Goal: Task Accomplishment & Management: Use online tool/utility

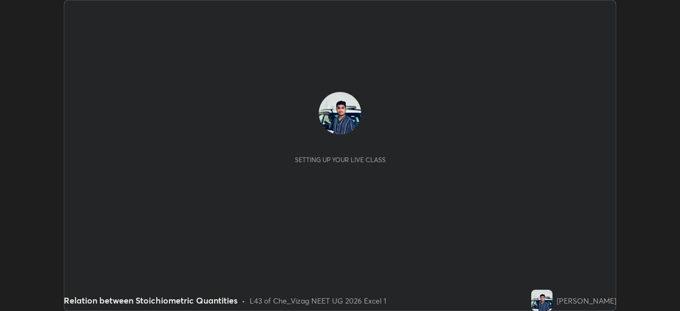
scroll to position [311, 680]
click at [498, 175] on div "Setting up your live class" at bounding box center [340, 156] width 535 height 128
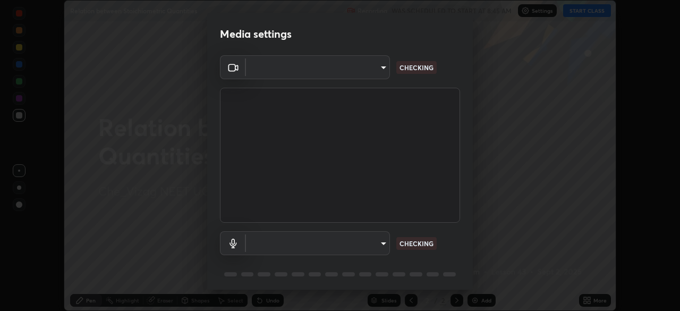
scroll to position [38, 0]
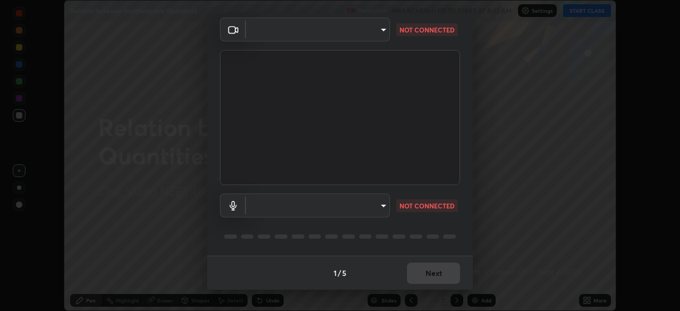
type input "c1e5c728dbdef541a88c1758a4b7e94beec2862a74422ead62350db7482deca0"
type input "b8119a66c1a5c500883203e7c99a0df67da7930fbe3c7eaf13f3177c3105e6f2"
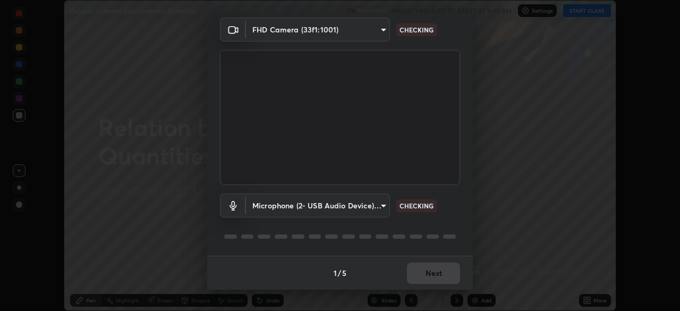
click at [422, 276] on div "1 / 5 Next" at bounding box center [340, 273] width 266 height 34
click at [424, 273] on div "1 / 5 Next" at bounding box center [340, 273] width 266 height 34
click at [425, 274] on div "1 / 5 Next" at bounding box center [340, 273] width 266 height 34
click at [424, 274] on div "1 / 5 Next" at bounding box center [340, 273] width 266 height 34
click at [424, 272] on div "1 / 5 Next" at bounding box center [340, 273] width 266 height 34
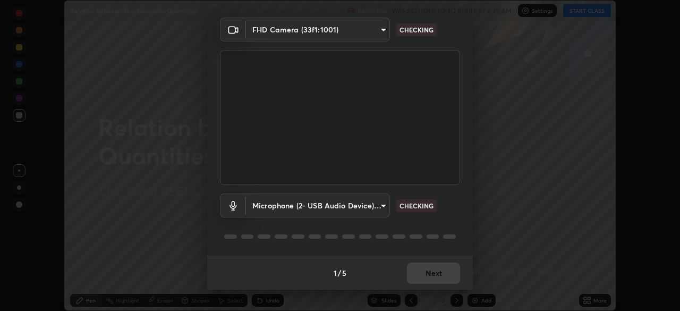
click at [423, 270] on div "1 / 5 Next" at bounding box center [340, 273] width 266 height 34
click at [422, 270] on div "1 / 5 Next" at bounding box center [340, 273] width 266 height 34
click at [424, 272] on div "1 / 5 Next" at bounding box center [340, 273] width 266 height 34
click at [425, 271] on div "1 / 5 Next" at bounding box center [340, 273] width 266 height 34
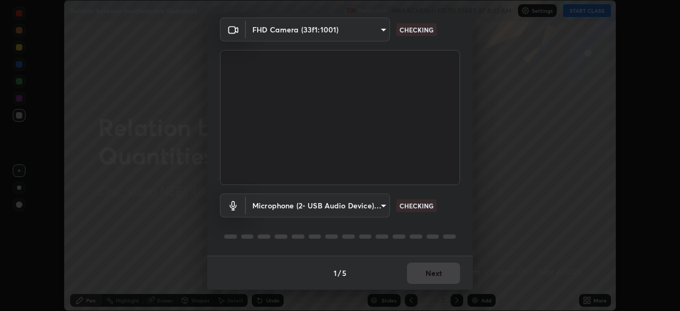
click at [423, 272] on div "1 / 5 Next" at bounding box center [340, 273] width 266 height 34
click at [422, 271] on div "1 / 5 Next" at bounding box center [340, 273] width 266 height 34
click at [420, 271] on div "1 / 5 Next" at bounding box center [340, 273] width 266 height 34
click at [421, 274] on div "1 / 5 Next" at bounding box center [340, 273] width 266 height 34
click at [422, 273] on div "1 / 5 Next" at bounding box center [340, 273] width 266 height 34
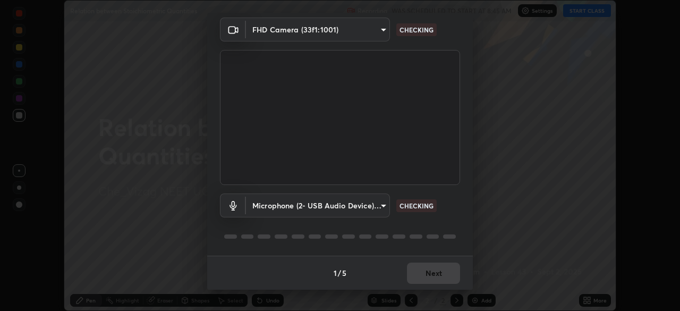
click at [420, 273] on div "1 / 5 Next" at bounding box center [340, 273] width 266 height 34
click at [420, 270] on div "1 / 5 Next" at bounding box center [340, 273] width 266 height 34
click at [420, 269] on div "1 / 5 Next" at bounding box center [340, 273] width 266 height 34
click at [421, 269] on div "1 / 5 Next" at bounding box center [340, 273] width 266 height 34
click at [422, 267] on div "1 / 5 Next" at bounding box center [340, 273] width 266 height 34
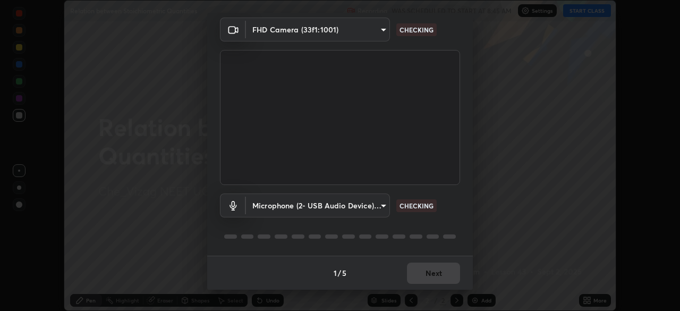
click at [422, 267] on div "1 / 5 Next" at bounding box center [340, 273] width 266 height 34
click at [421, 269] on div "1 / 5 Next" at bounding box center [340, 273] width 266 height 34
click at [422, 268] on div "1 / 5 Next" at bounding box center [340, 273] width 266 height 34
click at [379, 206] on body "Erase all Relation between Stoichiometric Quantities Recording WAS SCHEDULED TO…" at bounding box center [340, 155] width 680 height 311
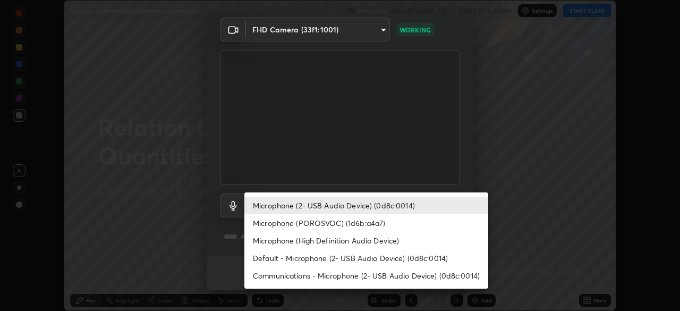
click at [387, 207] on li "Microphone (2- USB Audio Device) (0d8c:0014)" at bounding box center [366, 206] width 244 height 18
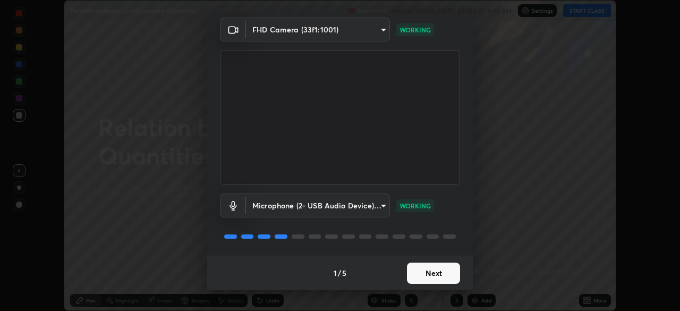
click at [422, 274] on button "Next" at bounding box center [433, 273] width 53 height 21
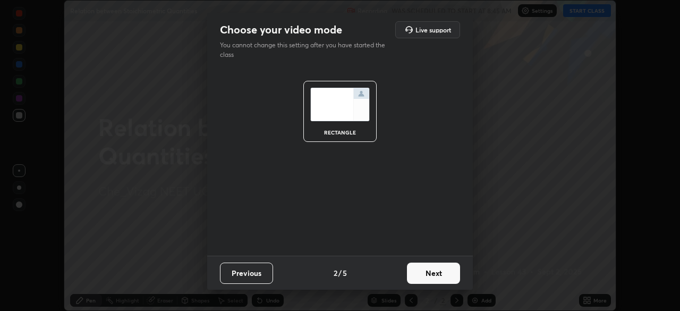
click at [420, 273] on button "Next" at bounding box center [433, 273] width 53 height 21
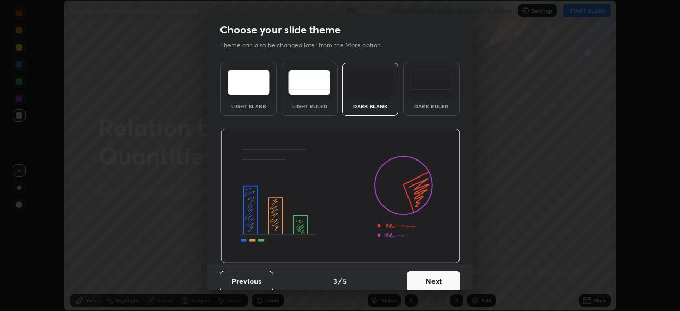
click at [422, 278] on button "Next" at bounding box center [433, 280] width 53 height 21
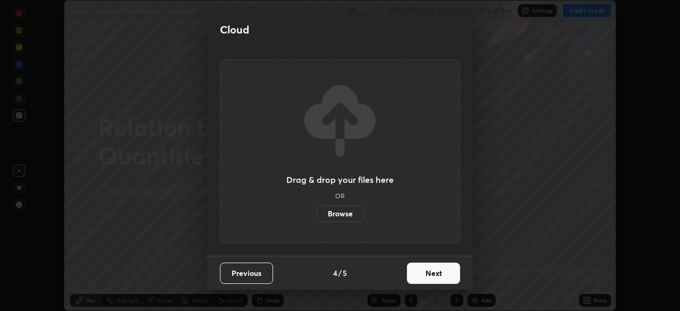
click at [423, 271] on button "Next" at bounding box center [433, 273] width 53 height 21
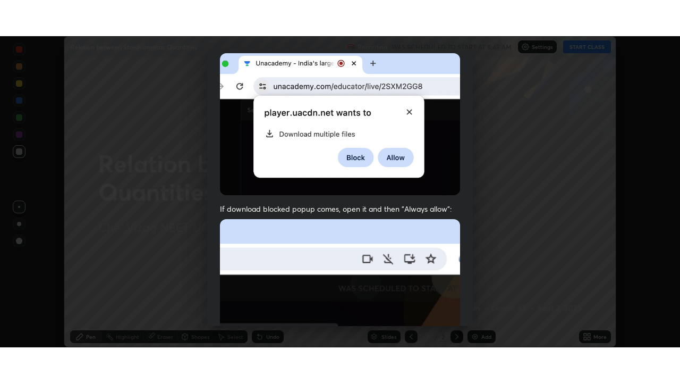
scroll to position [255, 0]
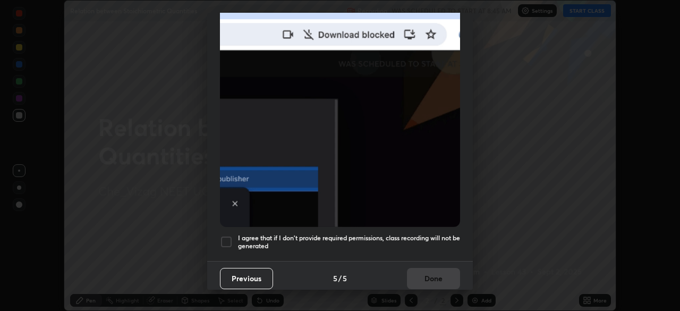
click at [230, 235] on div at bounding box center [226, 241] width 13 height 13
click at [426, 274] on button "Done" at bounding box center [433, 278] width 53 height 21
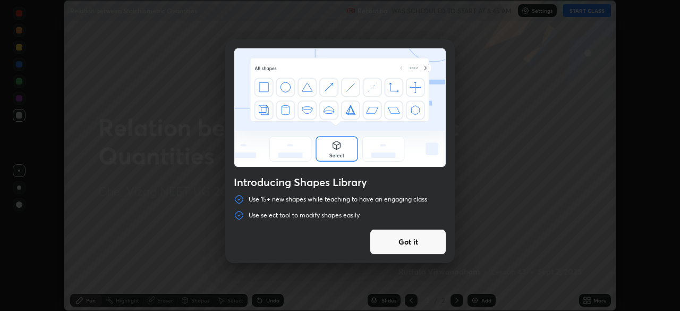
click at [399, 242] on button "Got it" at bounding box center [408, 242] width 77 height 26
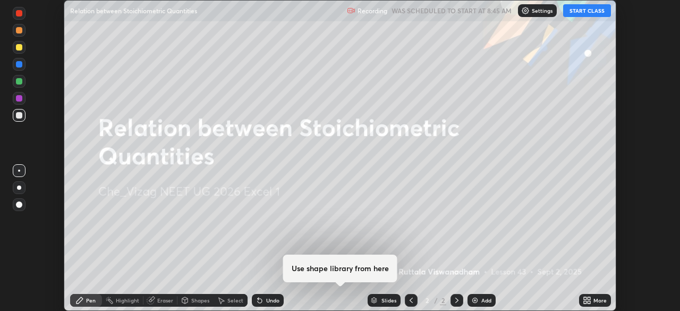
click at [587, 10] on button "START CLASS" at bounding box center [587, 10] width 48 height 13
click at [585, 298] on icon at bounding box center [585, 298] width 3 height 3
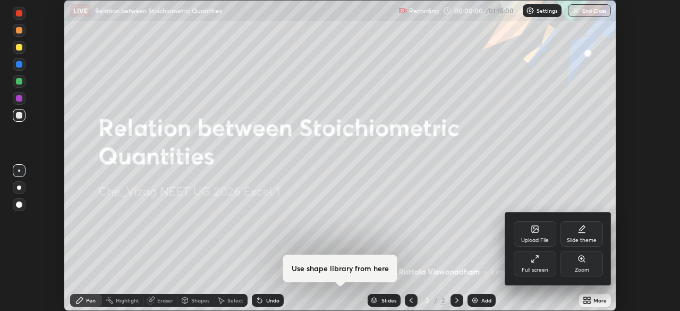
click at [541, 253] on div "Full screen" at bounding box center [535, 264] width 43 height 26
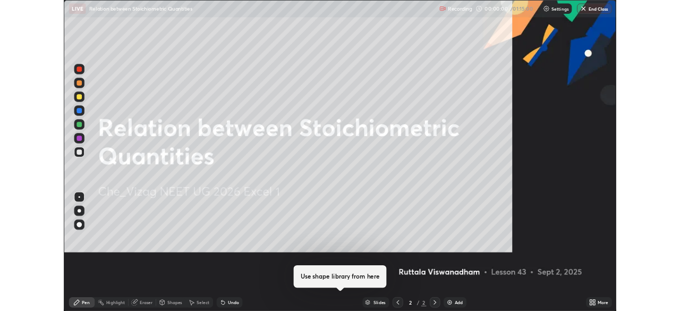
scroll to position [383, 680]
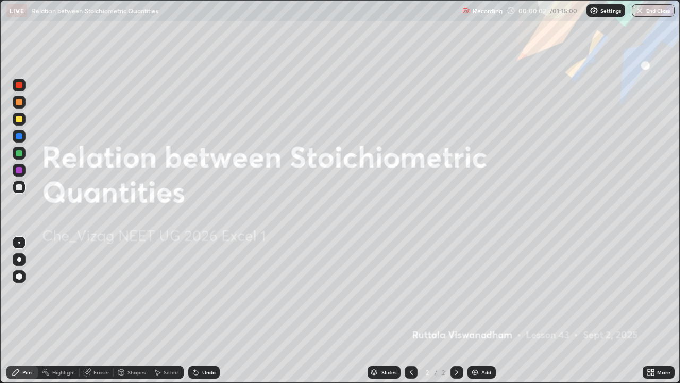
click at [474, 310] on img at bounding box center [475, 372] width 9 height 9
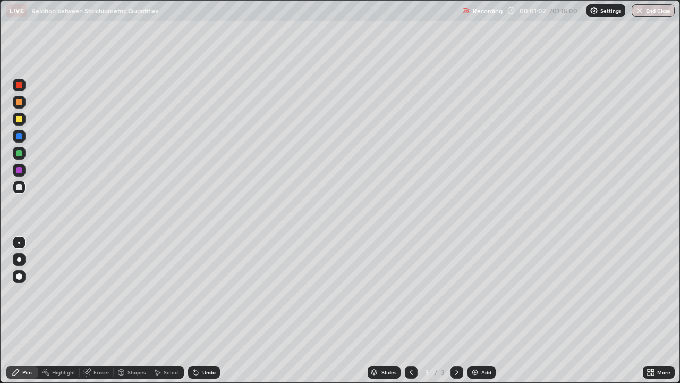
click at [18, 121] on div at bounding box center [19, 119] width 6 height 6
click at [21, 187] on div at bounding box center [19, 187] width 6 height 6
click at [479, 310] on div "Add" at bounding box center [482, 372] width 28 height 13
click at [22, 120] on div at bounding box center [19, 119] width 6 height 6
click at [19, 186] on div at bounding box center [19, 187] width 6 height 6
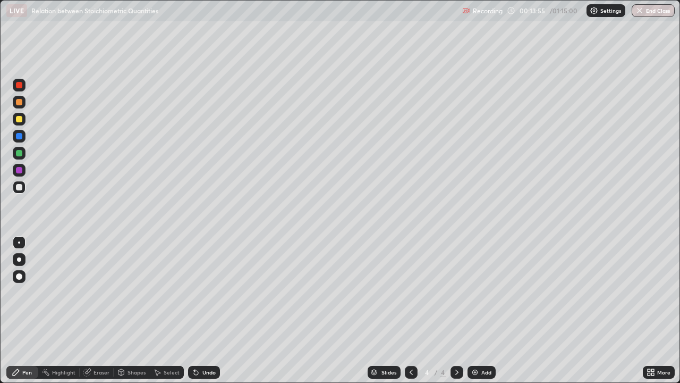
click at [209, 310] on div "Undo" at bounding box center [204, 372] width 32 height 13
click at [206, 310] on div "Undo" at bounding box center [204, 372] width 32 height 13
click at [94, 310] on div "Eraser" at bounding box center [102, 371] width 16 height 5
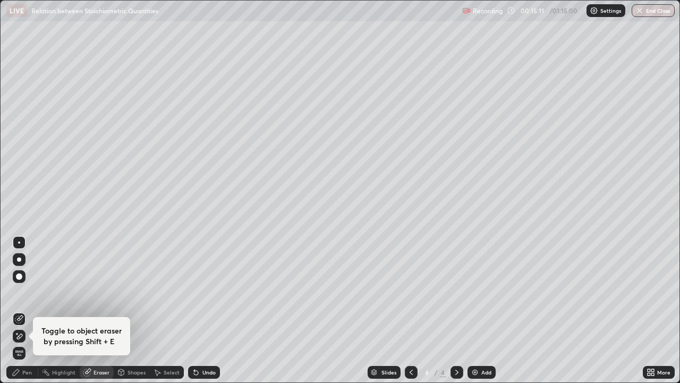
click at [20, 310] on icon at bounding box center [16, 372] width 9 height 9
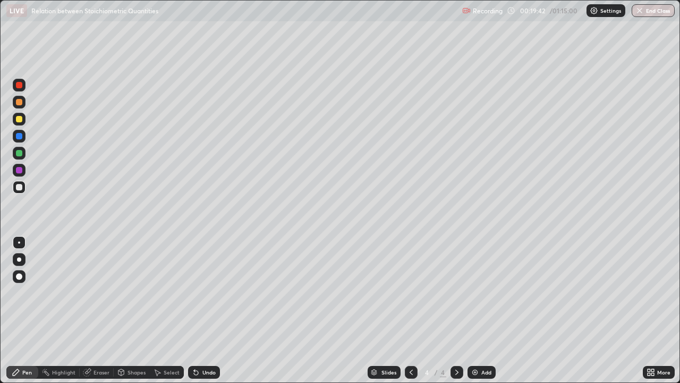
click at [478, 310] on div "Add" at bounding box center [482, 372] width 28 height 13
click at [21, 121] on div at bounding box center [19, 119] width 6 height 6
click at [20, 187] on div at bounding box center [19, 187] width 6 height 6
click at [199, 310] on div "Undo" at bounding box center [204, 372] width 32 height 13
click at [204, 310] on div "Undo" at bounding box center [204, 372] width 32 height 13
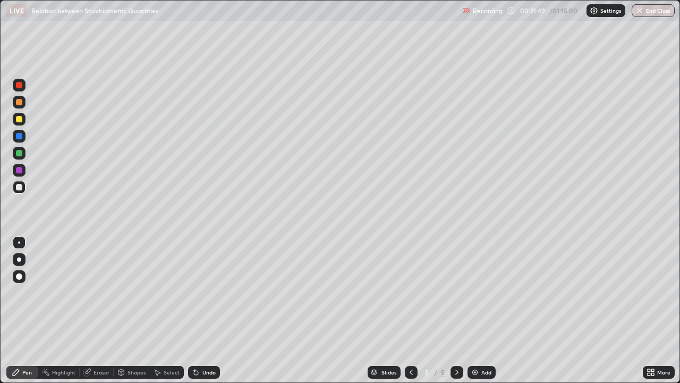
click at [209, 310] on div "Undo" at bounding box center [208, 371] width 13 height 5
click at [202, 310] on div "Undo" at bounding box center [208, 371] width 13 height 5
click at [94, 310] on div "Eraser" at bounding box center [102, 371] width 16 height 5
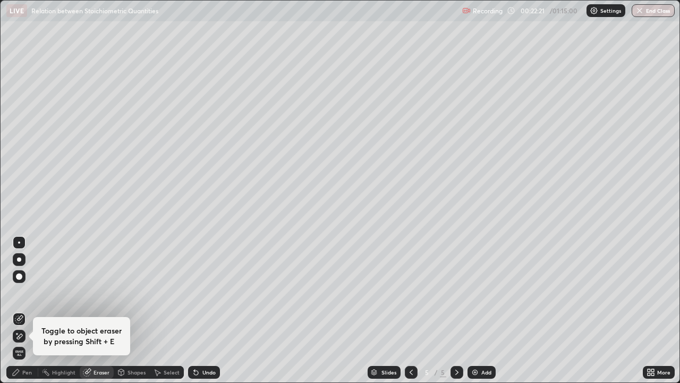
click at [94, 310] on div "Eraser" at bounding box center [102, 371] width 16 height 5
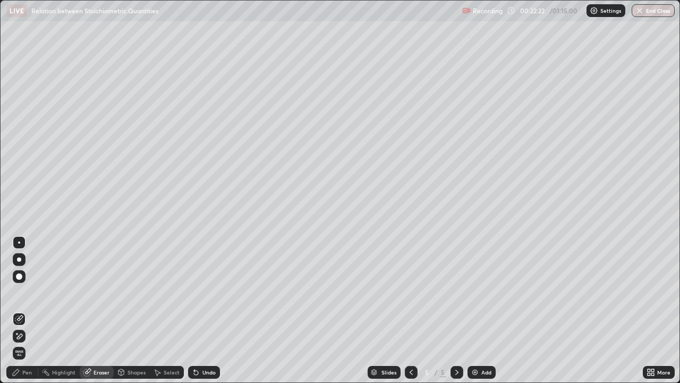
click at [24, 310] on div "Pen" at bounding box center [27, 371] width 10 height 5
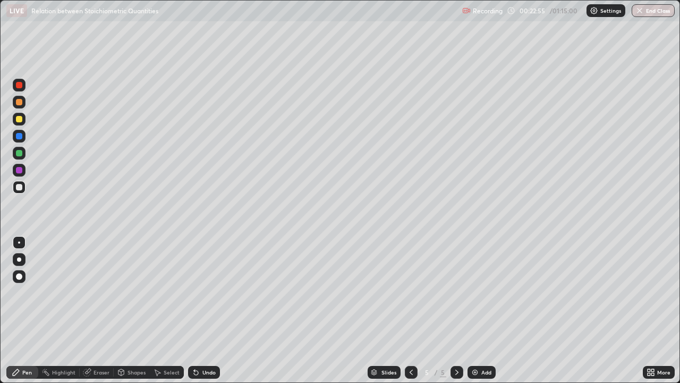
click at [208, 310] on div "Undo" at bounding box center [204, 372] width 32 height 13
click at [208, 310] on div "Undo" at bounding box center [208, 371] width 13 height 5
click at [481, 310] on div "Add" at bounding box center [486, 371] width 10 height 5
click at [208, 310] on div "Undo" at bounding box center [208, 371] width 13 height 5
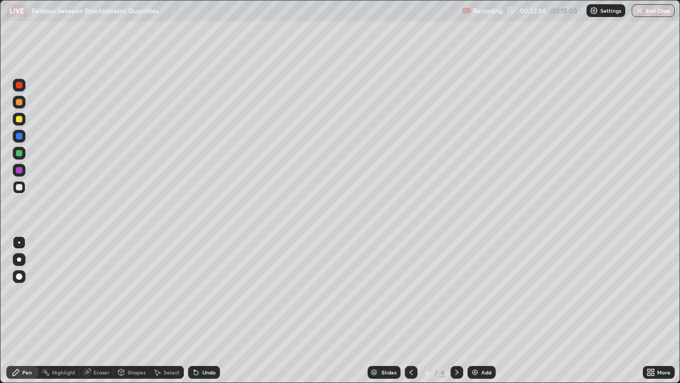
click at [410, 310] on icon at bounding box center [411, 372] width 9 height 9
click at [456, 310] on div at bounding box center [457, 372] width 13 height 13
click at [207, 310] on div "Undo" at bounding box center [208, 371] width 13 height 5
click at [410, 310] on icon at bounding box center [411, 372] width 9 height 9
click at [455, 310] on icon at bounding box center [457, 372] width 9 height 9
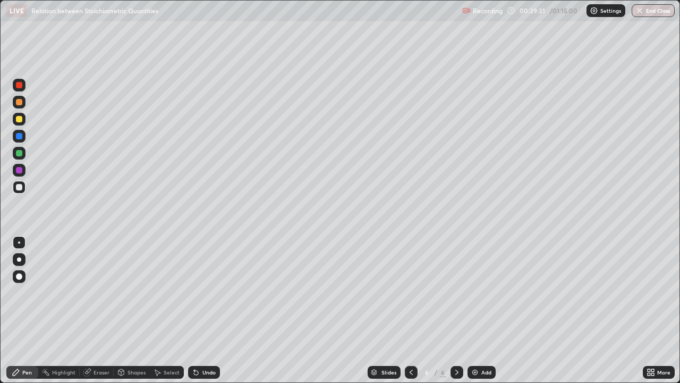
click at [477, 310] on img at bounding box center [475, 372] width 9 height 9
click at [19, 119] on div at bounding box center [19, 119] width 6 height 6
click at [410, 310] on icon at bounding box center [411, 372] width 9 height 9
click at [411, 310] on icon at bounding box center [411, 372] width 9 height 9
click at [454, 310] on icon at bounding box center [457, 372] width 9 height 9
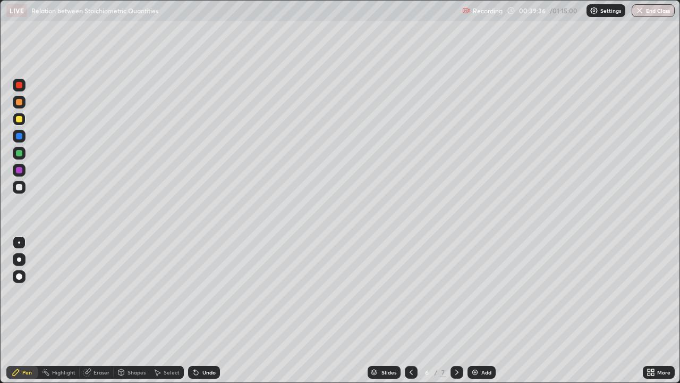
click at [461, 310] on div at bounding box center [457, 372] width 13 height 13
click at [18, 187] on div at bounding box center [19, 187] width 6 height 6
click at [97, 310] on div "Eraser" at bounding box center [102, 371] width 16 height 5
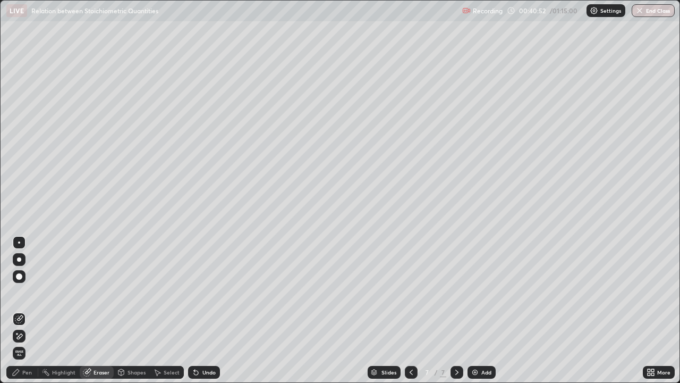
click at [22, 310] on div "Pen" at bounding box center [22, 372] width 32 height 13
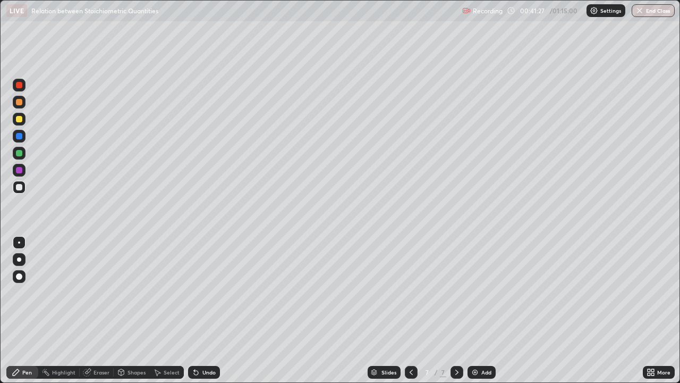
click at [20, 119] on div at bounding box center [19, 119] width 6 height 6
click at [21, 151] on div at bounding box center [19, 153] width 6 height 6
click at [20, 138] on div at bounding box center [19, 136] width 6 height 6
click at [204, 310] on div "Undo" at bounding box center [204, 372] width 32 height 13
click at [206, 310] on div "Undo" at bounding box center [204, 372] width 32 height 13
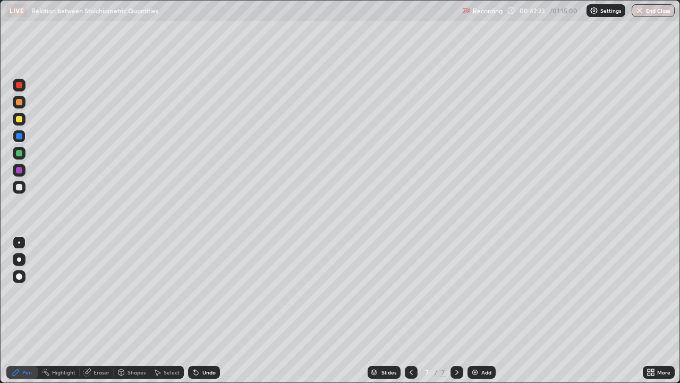
click at [20, 242] on div at bounding box center [19, 242] width 2 height 2
click at [16, 185] on div at bounding box center [19, 187] width 6 height 6
click at [19, 117] on div at bounding box center [19, 119] width 6 height 6
click at [21, 136] on div at bounding box center [19, 136] width 6 height 6
click at [23, 188] on div at bounding box center [19, 187] width 13 height 13
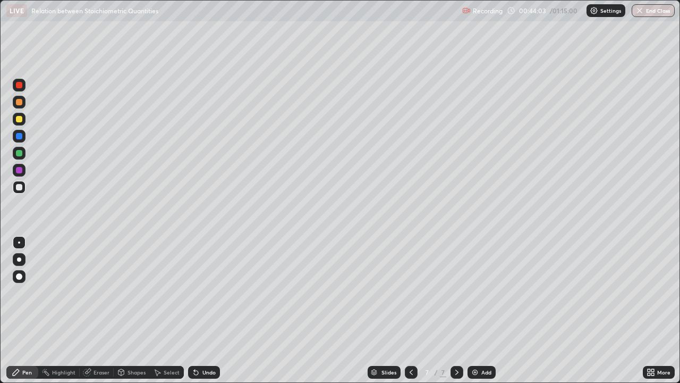
click at [202, 310] on div "Undo" at bounding box center [204, 372] width 32 height 13
click at [203, 310] on div "Undo" at bounding box center [208, 371] width 13 height 5
click at [204, 310] on div "Undo" at bounding box center [208, 371] width 13 height 5
click at [203, 310] on div "Undo" at bounding box center [208, 371] width 13 height 5
click at [204, 310] on div "Undo" at bounding box center [208, 371] width 13 height 5
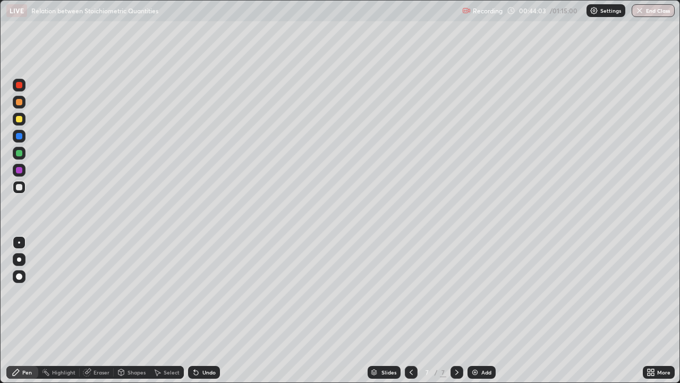
click at [203, 310] on div "Undo" at bounding box center [208, 371] width 13 height 5
click at [202, 310] on div "Undo" at bounding box center [208, 371] width 13 height 5
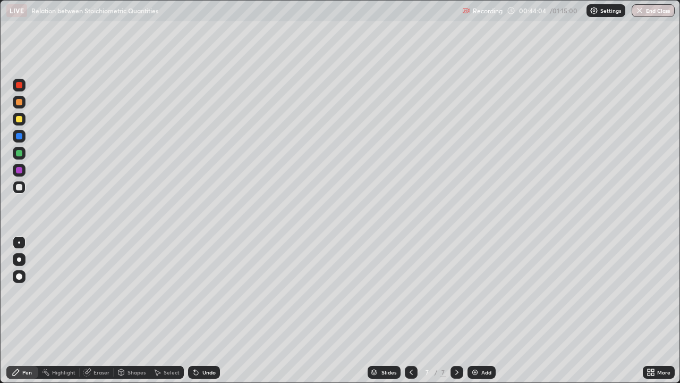
click at [202, 310] on div "Undo" at bounding box center [208, 371] width 13 height 5
click at [202, 310] on div "Undo" at bounding box center [204, 372] width 32 height 13
click at [202, 310] on div "Undo" at bounding box center [208, 371] width 13 height 5
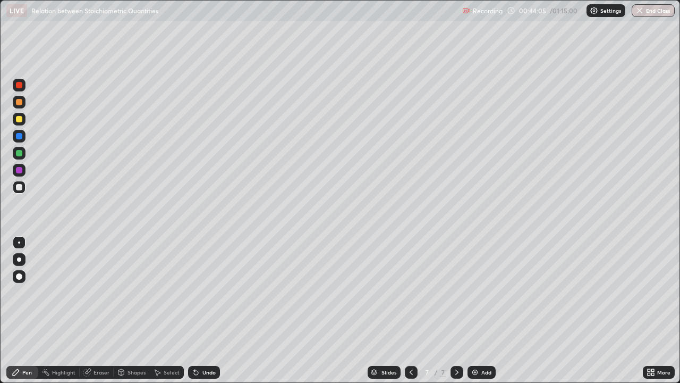
click at [203, 310] on div "Undo" at bounding box center [204, 372] width 32 height 13
click at [16, 187] on div at bounding box center [19, 187] width 6 height 6
click at [481, 310] on div "Add" at bounding box center [486, 371] width 10 height 5
click at [201, 310] on div "Undo" at bounding box center [204, 372] width 32 height 13
click at [200, 310] on div "Undo" at bounding box center [204, 372] width 32 height 13
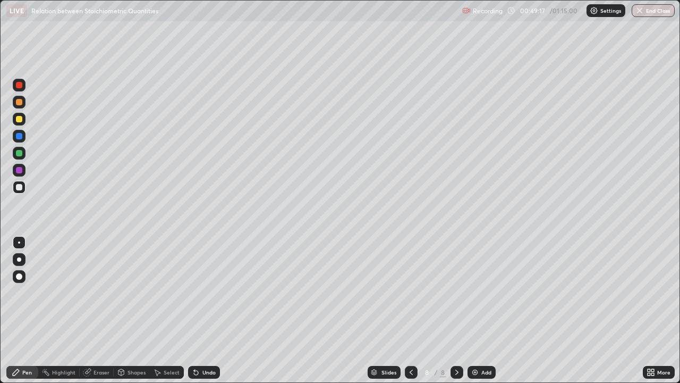
click at [202, 310] on div "Undo" at bounding box center [204, 372] width 32 height 13
click at [201, 310] on div "Undo" at bounding box center [204, 372] width 32 height 13
click at [204, 310] on div "Undo" at bounding box center [208, 371] width 13 height 5
click at [476, 310] on div "Add" at bounding box center [482, 372] width 28 height 13
click at [199, 310] on div "Undo" at bounding box center [204, 372] width 32 height 13
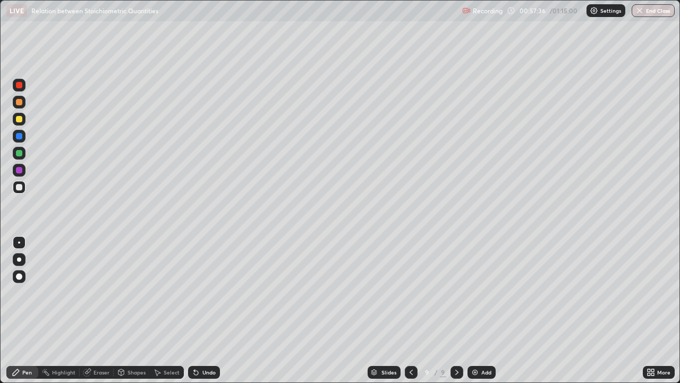
click at [411, 310] on icon at bounding box center [411, 372] width 9 height 9
click at [455, 310] on icon at bounding box center [457, 372] width 9 height 9
click at [165, 310] on div "Select" at bounding box center [172, 371] width 16 height 5
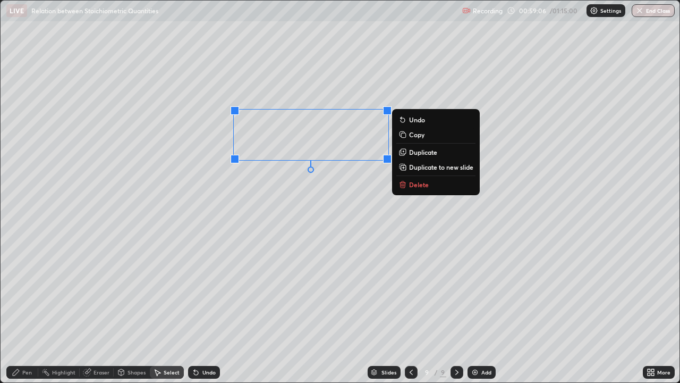
click at [411, 153] on p "Duplicate" at bounding box center [423, 152] width 28 height 9
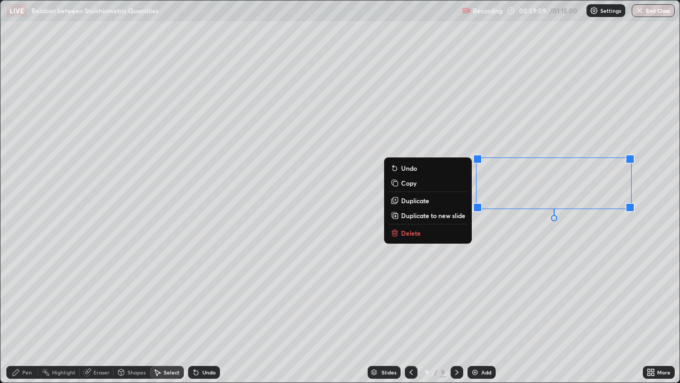
click at [522, 256] on div "0 ° Undo Copy Duplicate Duplicate to new slide Delete" at bounding box center [340, 192] width 679 height 382
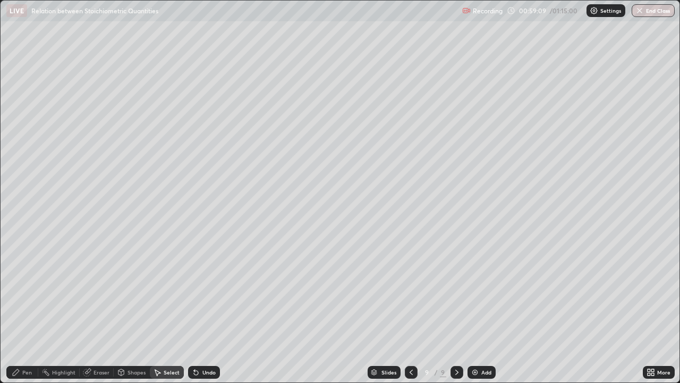
click at [31, 310] on div "Pen" at bounding box center [27, 371] width 10 height 5
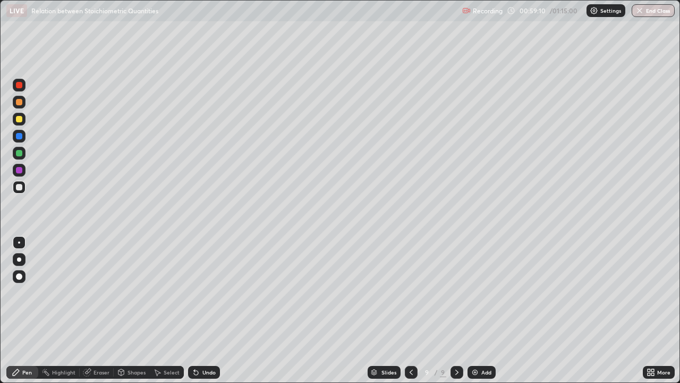
click at [62, 310] on div "Highlight" at bounding box center [63, 371] width 23 height 5
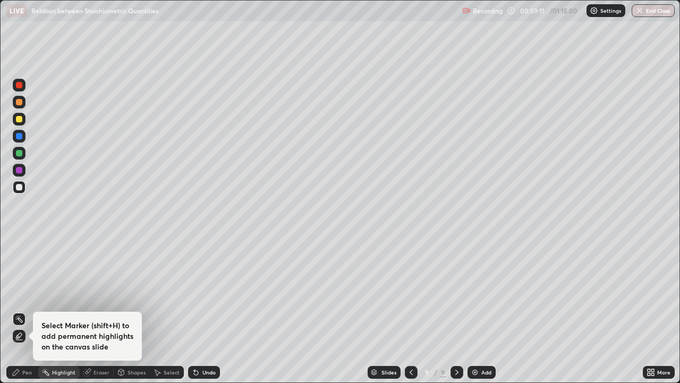
click at [90, 310] on icon at bounding box center [87, 372] width 9 height 9
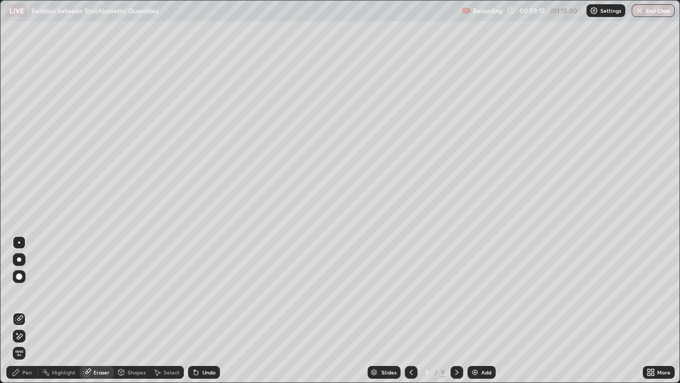
click at [20, 310] on div "Pen" at bounding box center [22, 372] width 32 height 13
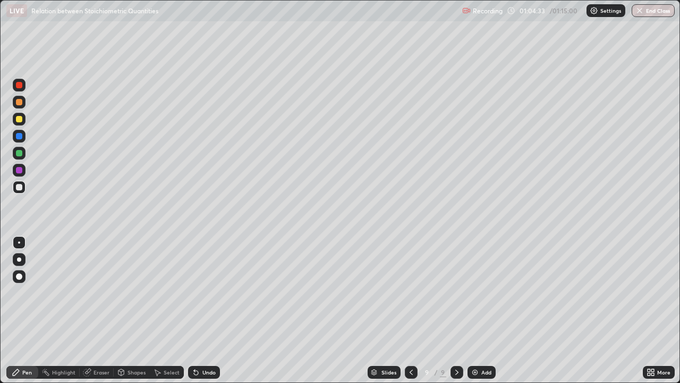
click at [477, 310] on img at bounding box center [475, 372] width 9 height 9
click at [650, 310] on icon at bounding box center [649, 370] width 3 height 3
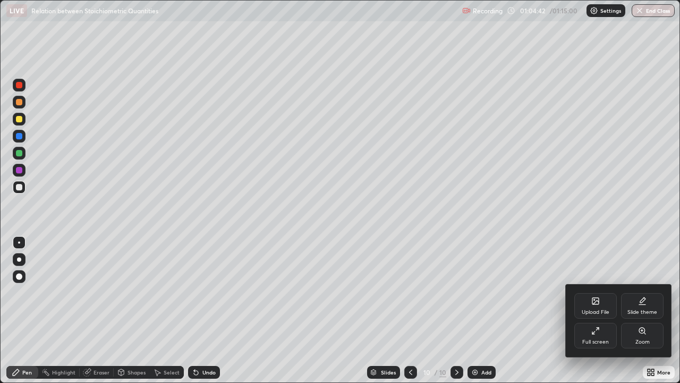
click at [596, 310] on div "Full screen" at bounding box center [595, 341] width 27 height 5
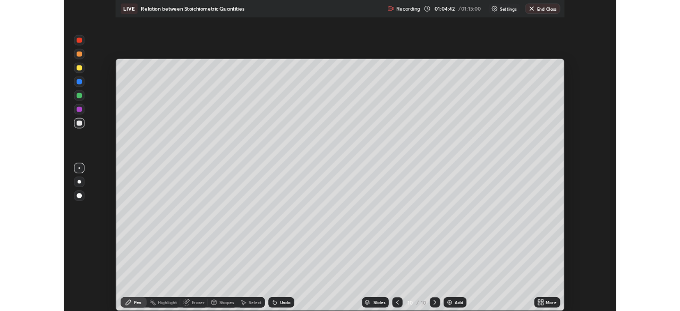
scroll to position [52832, 52462]
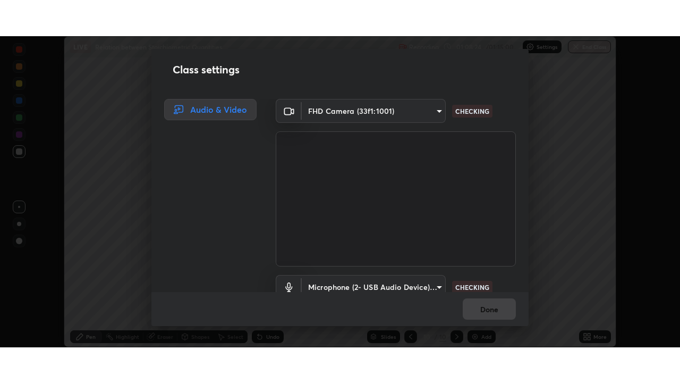
scroll to position [48, 0]
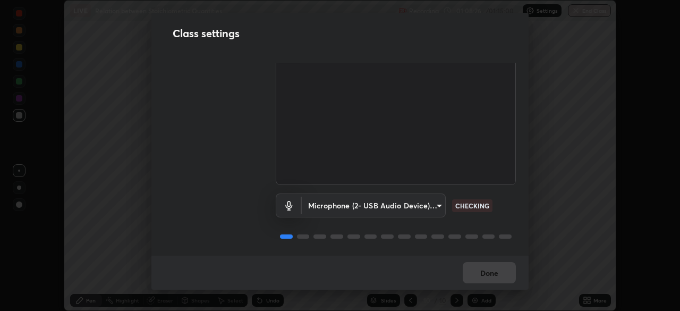
click at [487, 272] on div "Done" at bounding box center [339, 273] width 377 height 34
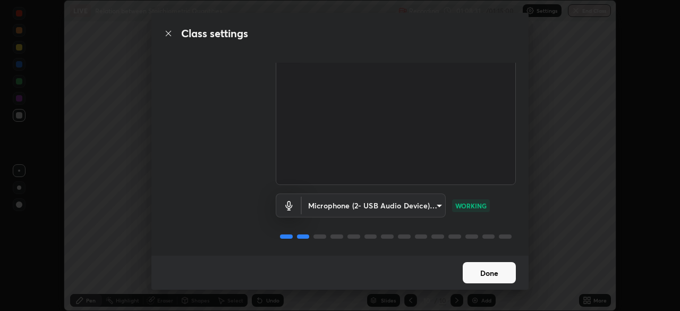
click at [494, 274] on button "Done" at bounding box center [489, 272] width 53 height 21
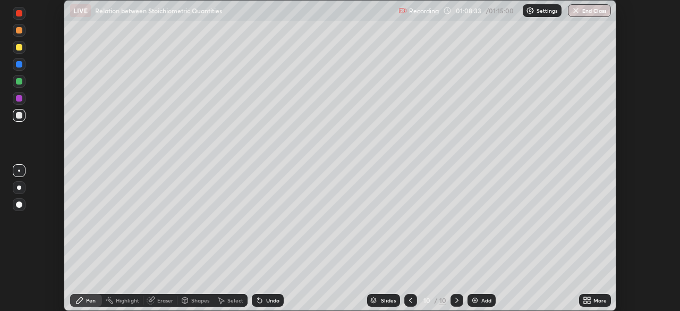
click at [585, 297] on icon at bounding box center [585, 298] width 3 height 3
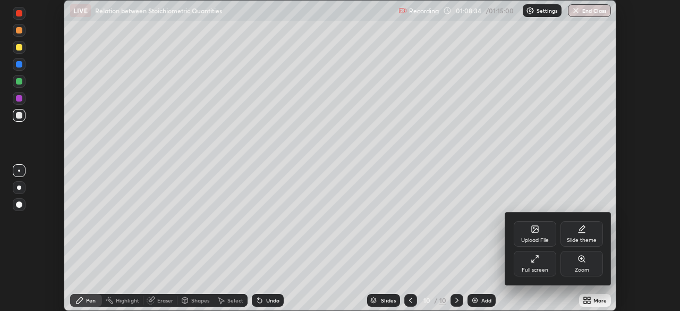
click at [539, 272] on div "Full screen" at bounding box center [535, 269] width 27 height 5
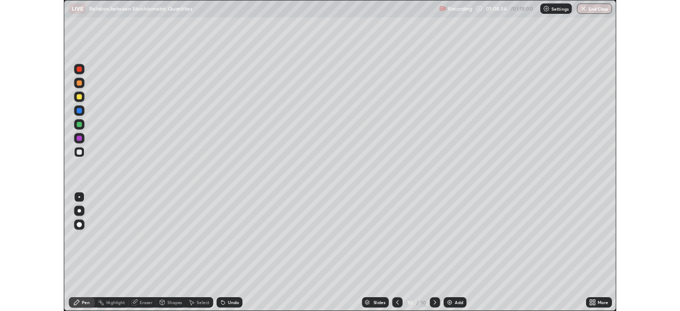
scroll to position [383, 680]
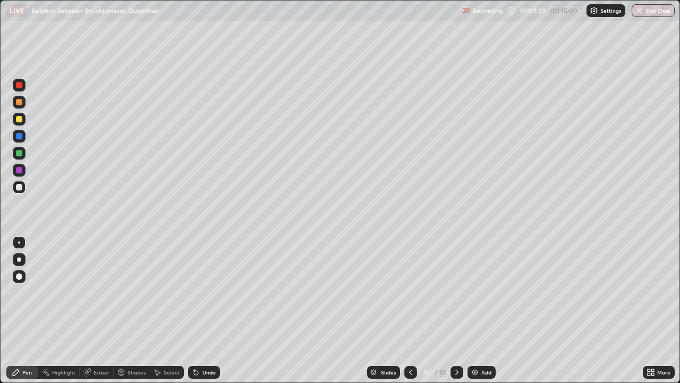
click at [61, 310] on div "Highlight" at bounding box center [63, 371] width 23 height 5
click at [95, 310] on div "Eraser" at bounding box center [102, 371] width 16 height 5
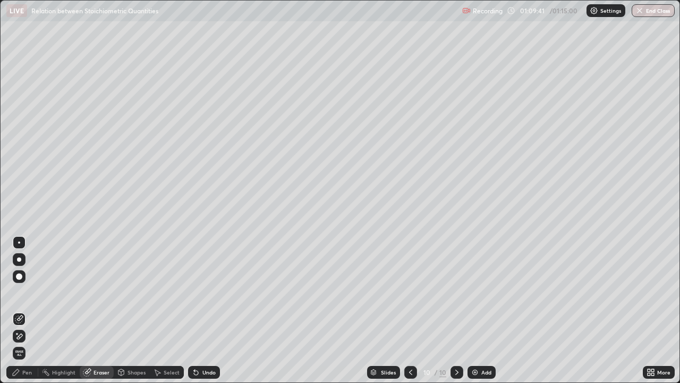
click at [161, 310] on div "Select" at bounding box center [167, 372] width 34 height 13
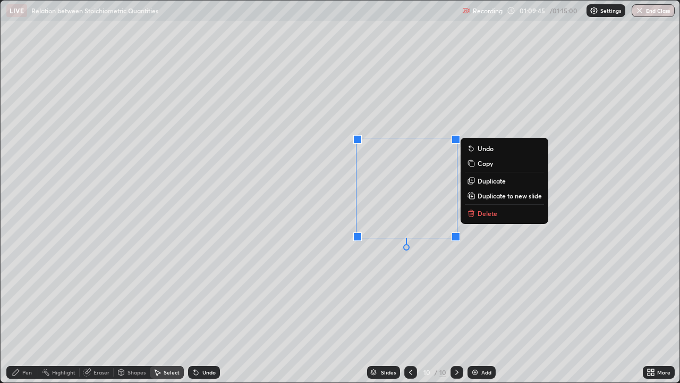
click at [471, 285] on div "0 ° Undo Copy Duplicate Duplicate to new slide Delete" at bounding box center [340, 192] width 679 height 382
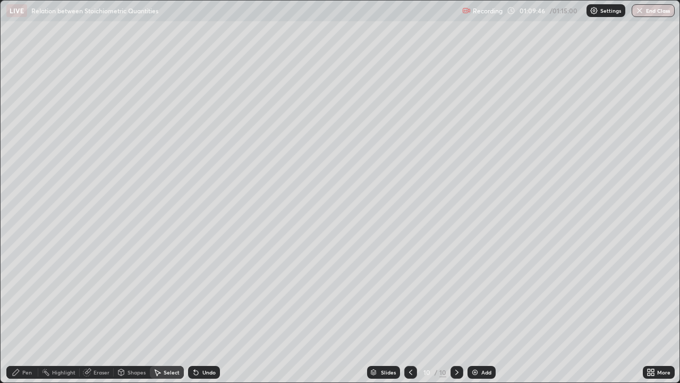
click at [19, 310] on icon at bounding box center [16, 372] width 9 height 9
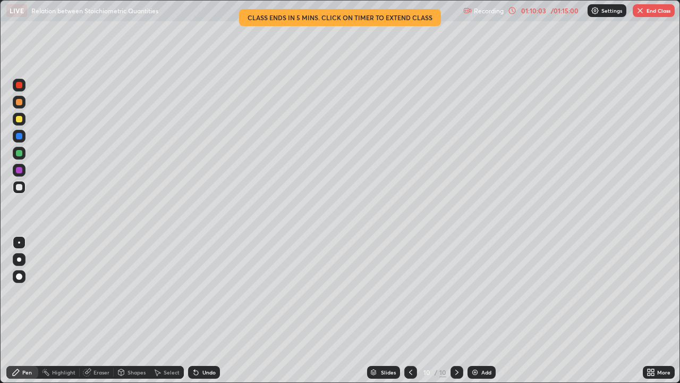
click at [102, 310] on div "Eraser" at bounding box center [102, 371] width 16 height 5
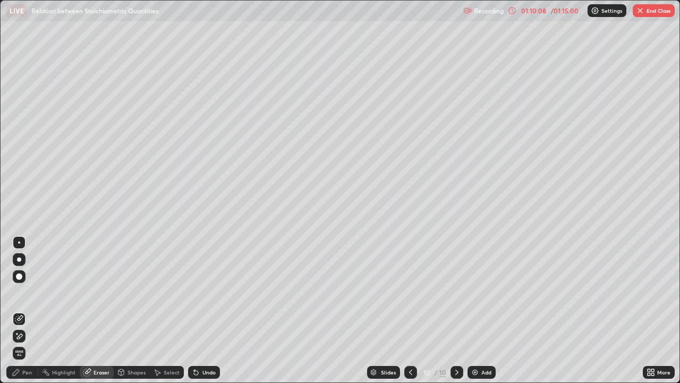
click at [27, 310] on div "Pen" at bounding box center [27, 371] width 10 height 5
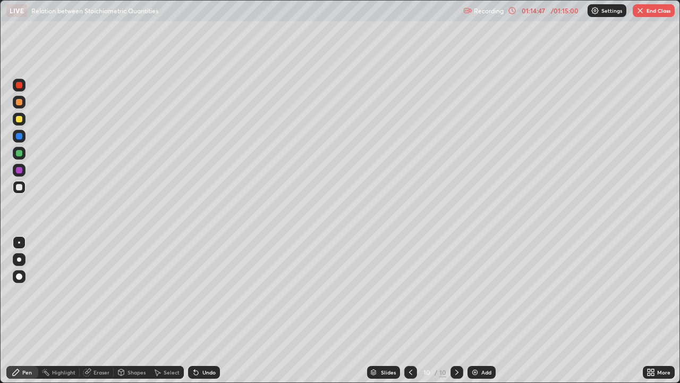
click at [655, 11] on button "End Class" at bounding box center [654, 10] width 42 height 13
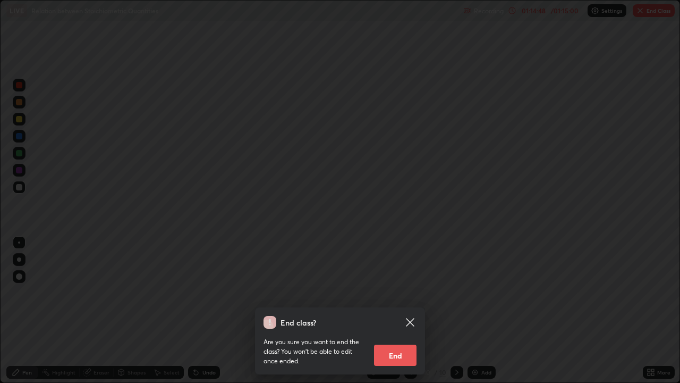
click at [400, 310] on button "End" at bounding box center [395, 354] width 43 height 21
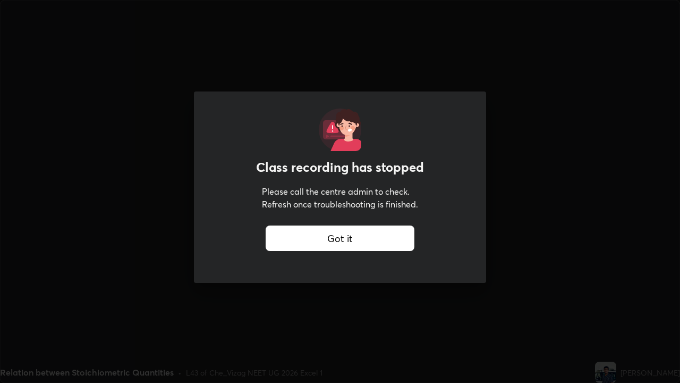
click at [346, 241] on div "Got it" at bounding box center [340, 238] width 149 height 26
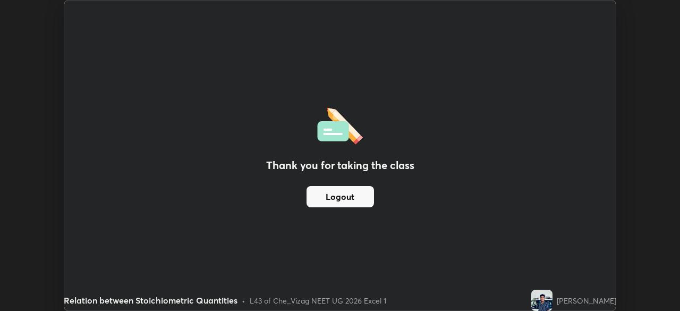
scroll to position [52832, 52462]
